Goal: Task Accomplishment & Management: Use online tool/utility

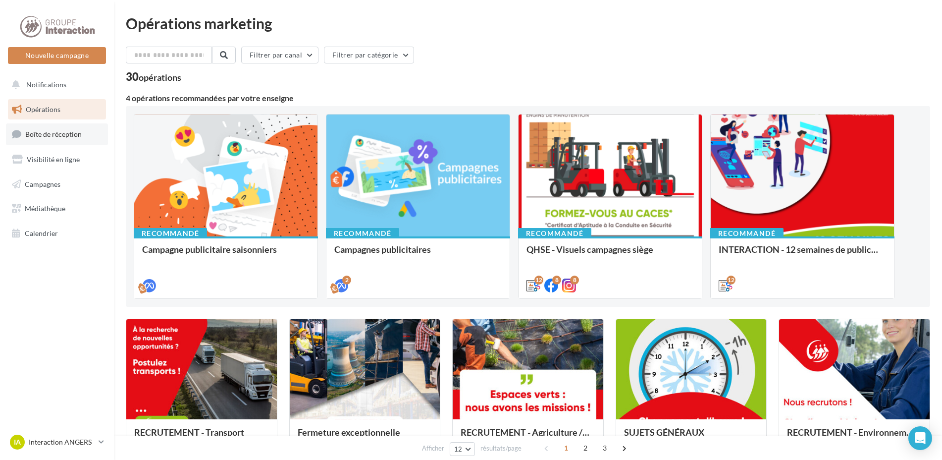
click at [73, 139] on link "Boîte de réception" at bounding box center [57, 133] width 102 height 21
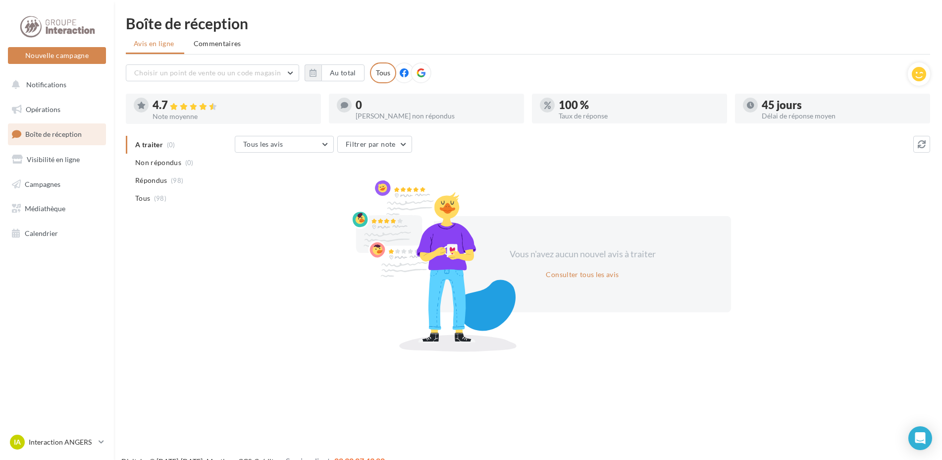
click at [310, 210] on div "Vous n'avez aucun nouvel avis à traiter Consulter tous les avis" at bounding box center [582, 263] width 695 height 159
click at [419, 74] on icon at bounding box center [421, 72] width 9 height 9
click at [402, 73] on icon at bounding box center [404, 72] width 9 height 9
click at [421, 73] on icon at bounding box center [421, 72] width 9 height 9
click at [381, 76] on div "Tous" at bounding box center [383, 72] width 26 height 21
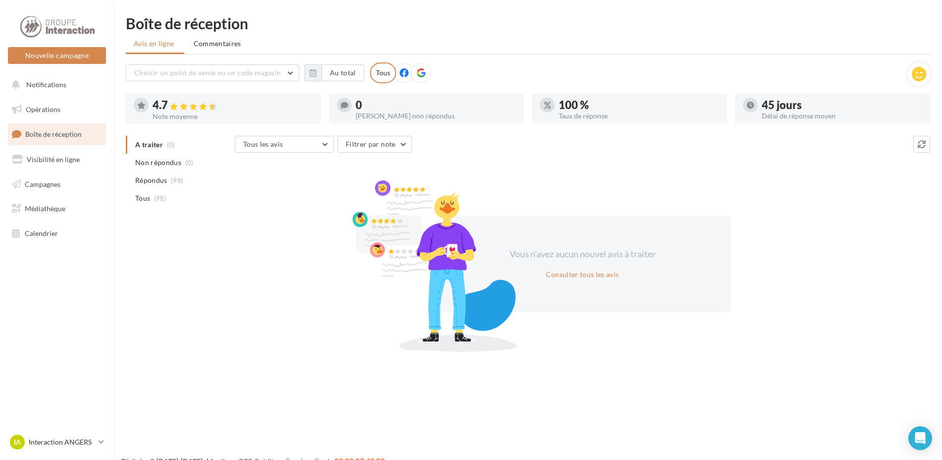
click at [406, 77] on span at bounding box center [404, 73] width 9 height 10
